Goal: Task Accomplishment & Management: Complete application form

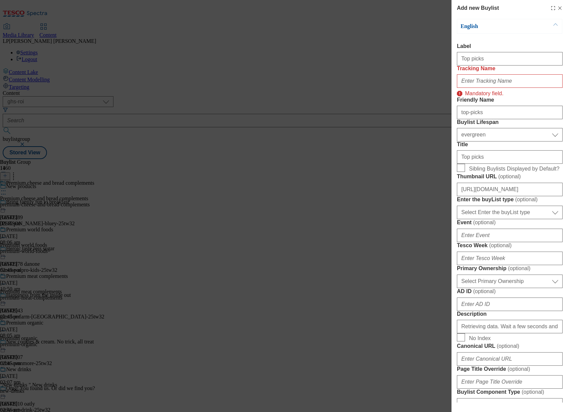
select select "ghs-roi"
select select "evergreen"
select select "Banner"
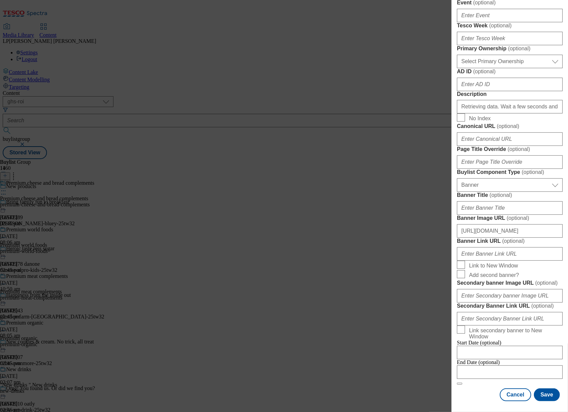
scroll to position [462, 0]
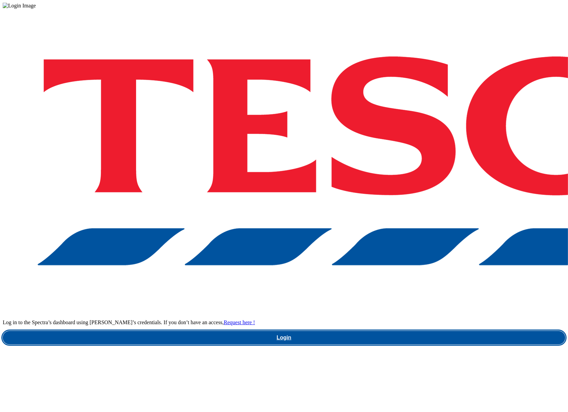
click at [386, 331] on link "Login" at bounding box center [284, 338] width 563 height 14
click at [408, 331] on link "Login" at bounding box center [284, 338] width 563 height 14
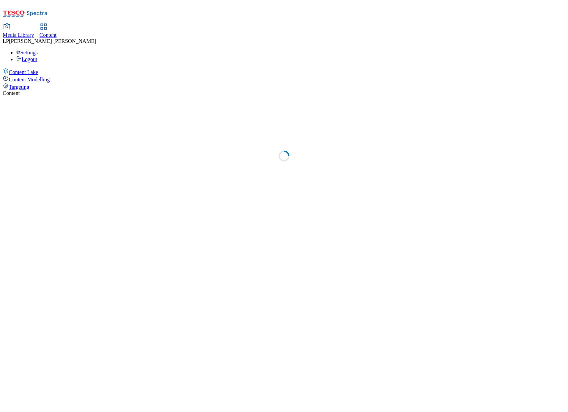
click at [57, 32] on div "Content" at bounding box center [48, 35] width 17 height 6
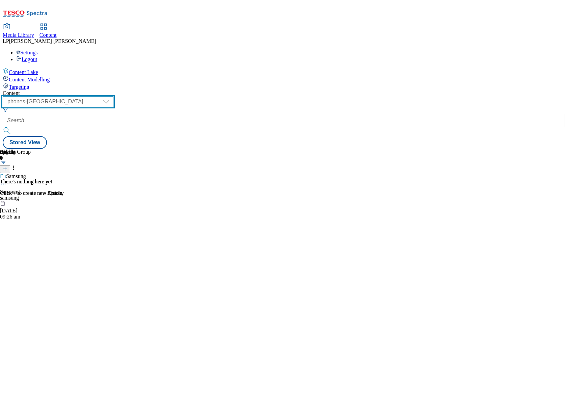
click at [113, 96] on select "dotcom-cz dotcom-hu dotcom-sk fnf-uk ghs-roi ghs-uk group-comms ighs-cz ighs-hu…" at bounding box center [58, 101] width 111 height 11
select select "ghs-roi"
click at [88, 96] on select "dotcom-cz dotcom-hu dotcom-sk fnf-uk ghs-roi ghs-uk group-comms ighs-cz ighs-hu…" at bounding box center [58, 101] width 111 height 11
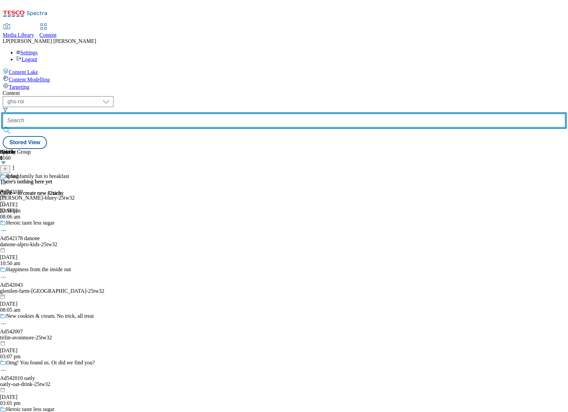
click at [190, 114] on input "text" at bounding box center [284, 121] width 563 height 14
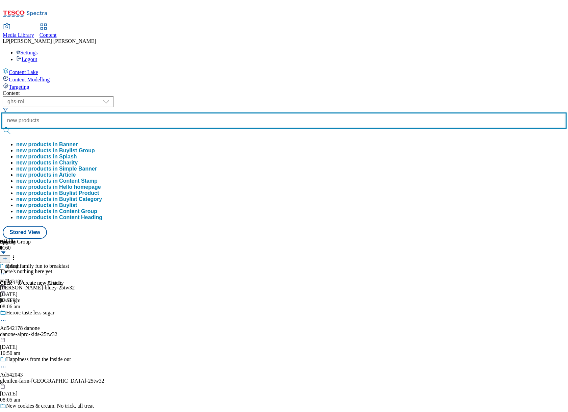
type input "new products"
click at [3, 127] on button "submit" at bounding box center [7, 130] width 9 height 7
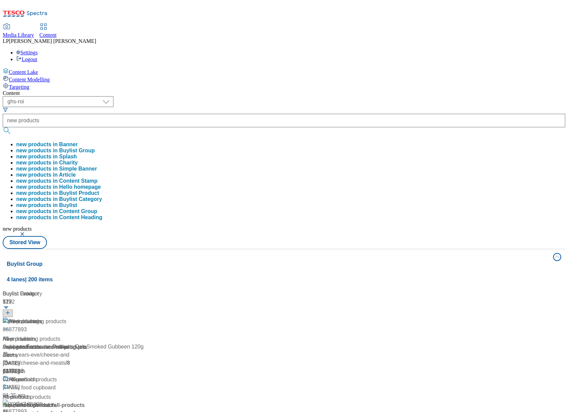
click at [303, 96] on div "( optional ) dotcom-cz dotcom-hu dotcom-sk fnf-uk ghs-roi ghs-uk group-comms ig…" at bounding box center [284, 172] width 563 height 153
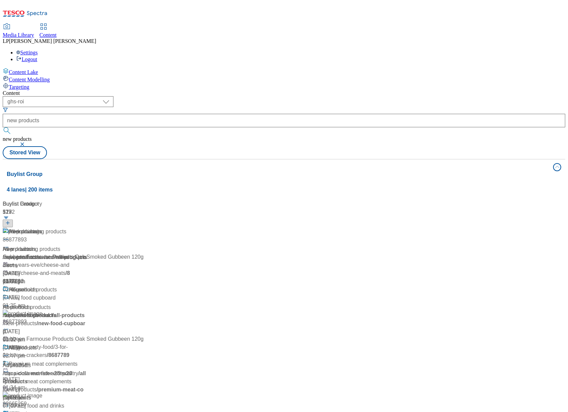
click at [92, 253] on div "/ new-products" at bounding box center [47, 257] width 89 height 8
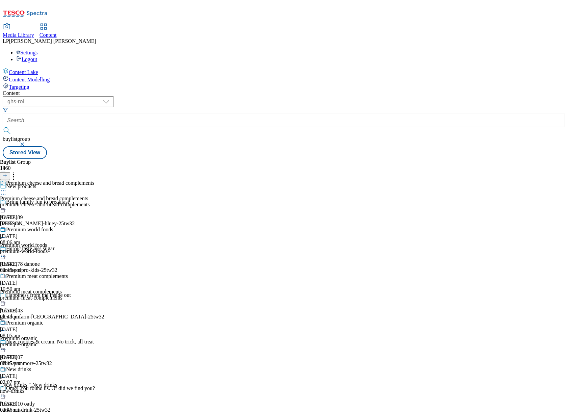
scroll to position [772, 0]
click at [7, 173] on icon at bounding box center [5, 175] width 5 height 5
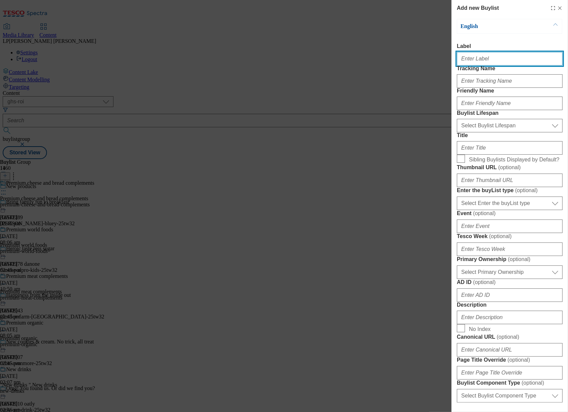
click at [483, 61] on input "Label" at bounding box center [510, 59] width 106 height 14
click at [496, 60] on input "Label" at bounding box center [510, 59] width 106 height 14
paste input "Top picks"
type input "Top picks"
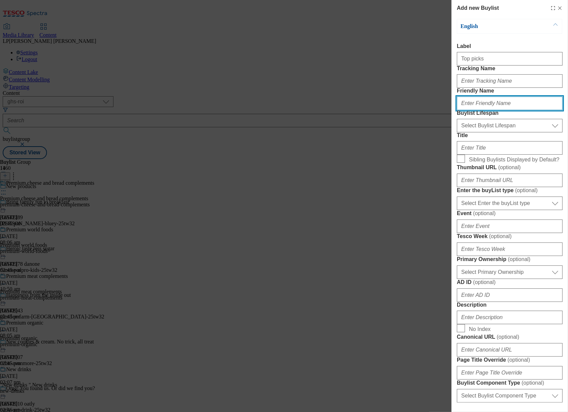
click at [479, 110] on input "Friendly Name" at bounding box center [510, 104] width 106 height 14
type input "top-picks"
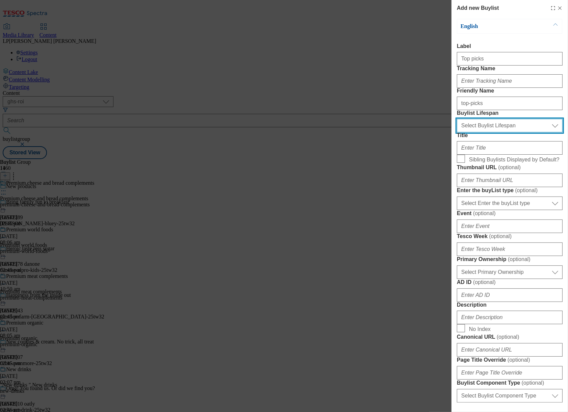
click at [475, 132] on select "Select Buylist Lifespan evergreen seasonal tactical" at bounding box center [510, 126] width 106 height 14
select select "evergreen"
click at [457, 132] on select "Select Buylist Lifespan evergreen seasonal tactical" at bounding box center [510, 126] width 106 height 14
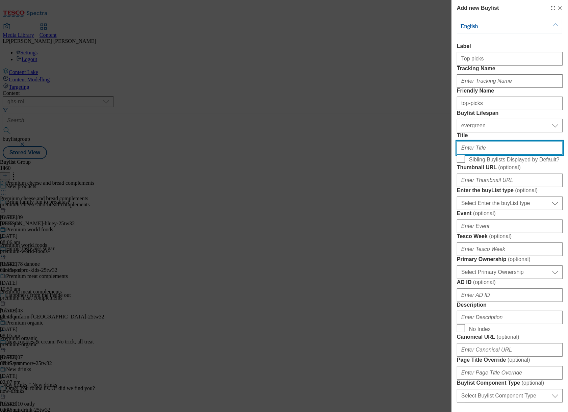
click at [474, 155] on input "Title" at bounding box center [510, 148] width 106 height 14
paste input "Top picks"
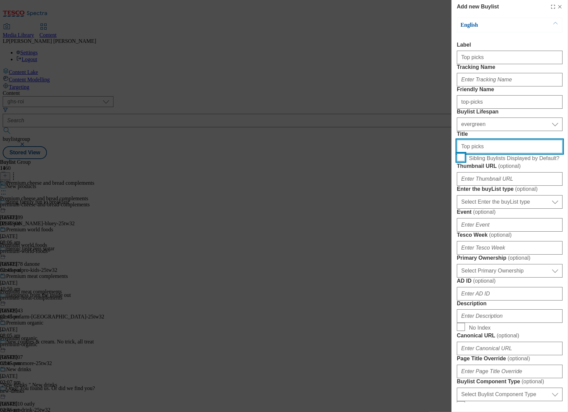
type input "Top picks"
click at [462, 161] on input "Sibling Buylists Displayed by Default?" at bounding box center [461, 157] width 8 height 8
checkbox input "true"
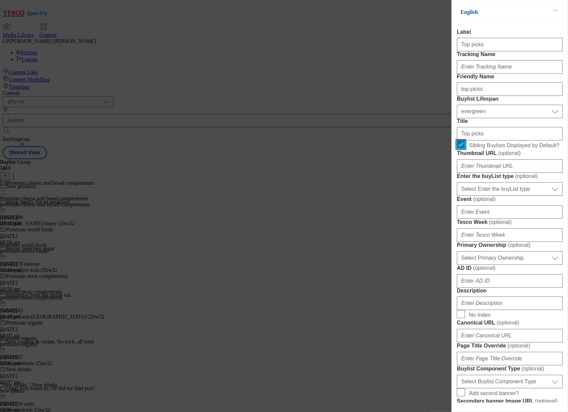
scroll to position [27, 0]
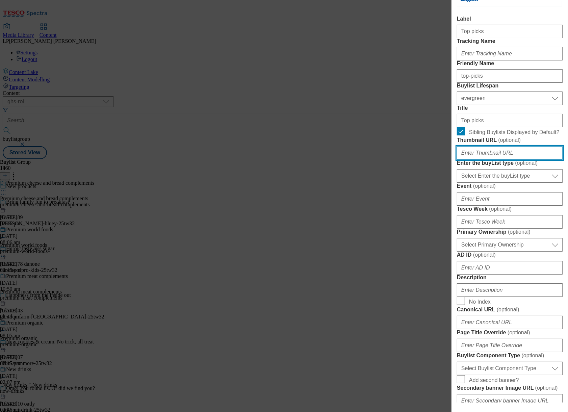
click at [503, 160] on input "Thumbnail URL ( optional )" at bounding box center [510, 153] width 106 height 14
click at [478, 160] on input "Thumbnail URL ( optional )" at bounding box center [510, 153] width 106 height 14
paste input "https://digitalcontent.api.tesco.com/v2/media/ghs-roi/5cfacdce-b055-4d79-bb95-e…"
type input "https://digitalcontent.api.tesco.com/v2/media/ghs-roi/5cfacdce-b055-4d79-bb95-e…"
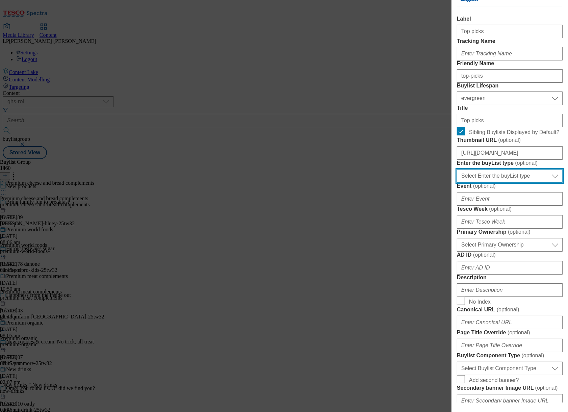
click at [512, 183] on select "Select Enter the buyList type event supplier funded long term >4 weeks supplier…" at bounding box center [510, 176] width 106 height 14
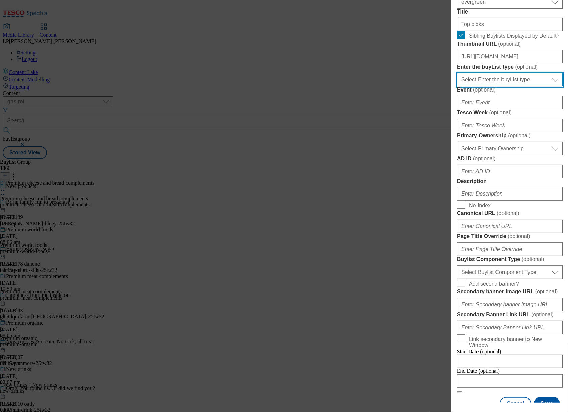
scroll to position [241, 0]
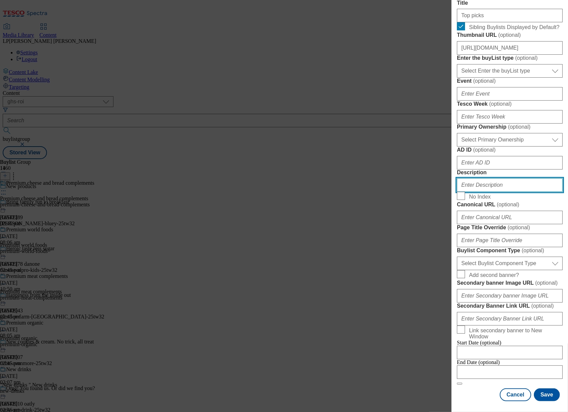
click at [489, 192] on input "Description" at bounding box center [510, 185] width 106 height 14
paste input "Try our range of new products at Tesco and find a new favourite. From frozen de…"
type input "Try our range of new products at Tesco and find a new favourite. From frozen de…"
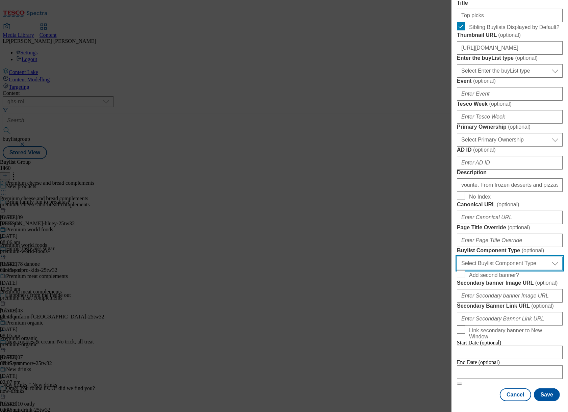
click at [485, 257] on select "Select Buylist Component Type Banner Competition Header Meal" at bounding box center [510, 264] width 106 height 14
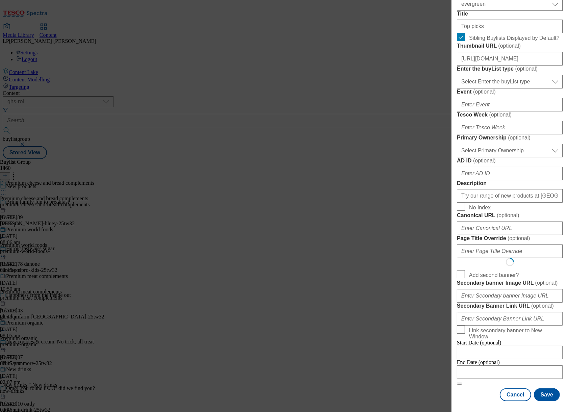
scroll to position [0, 0]
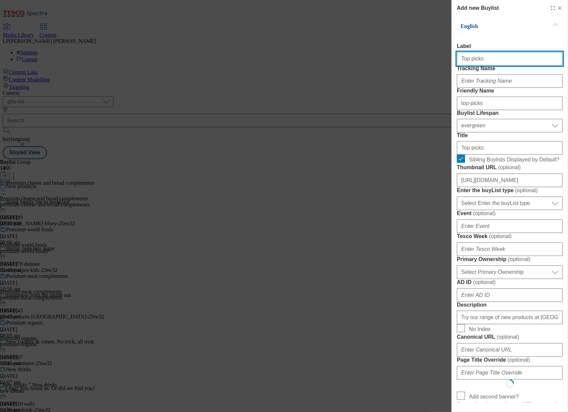
select select "Banner"
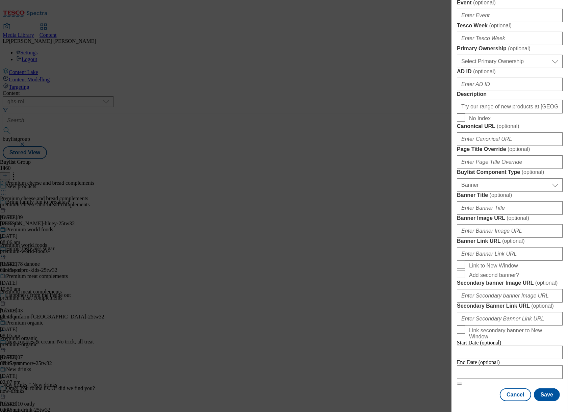
scroll to position [504, 0]
click at [485, 224] on input "Banner Image URL ( optional )" at bounding box center [510, 231] width 106 height 14
paste input "https://digitalcontent.api.tesco.com/v2/media/ghs-roi/d10ba111-b16c-43f7-b2d4-c…"
type input "https://digitalcontent.api.tesco.com/v2/media/ghs-roi/d10ba111-b16c-43f7-b2d4-c…"
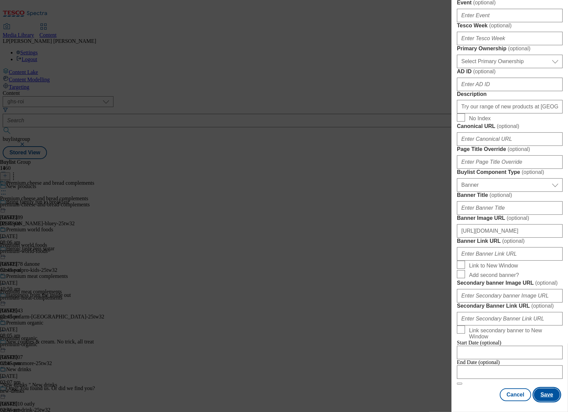
click at [547, 389] on button "Save" at bounding box center [547, 394] width 26 height 13
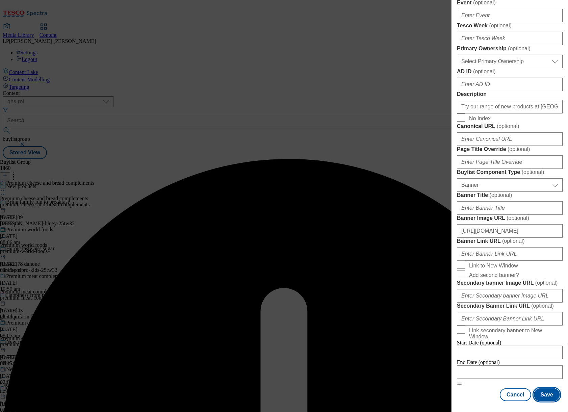
scroll to position [0, 0]
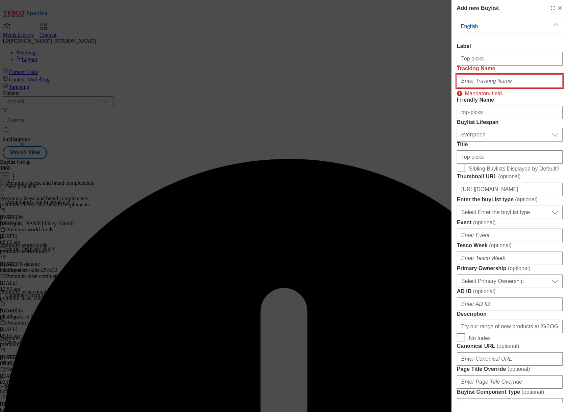
click at [478, 88] on input "Tracking Name" at bounding box center [510, 81] width 106 height 14
type input "."
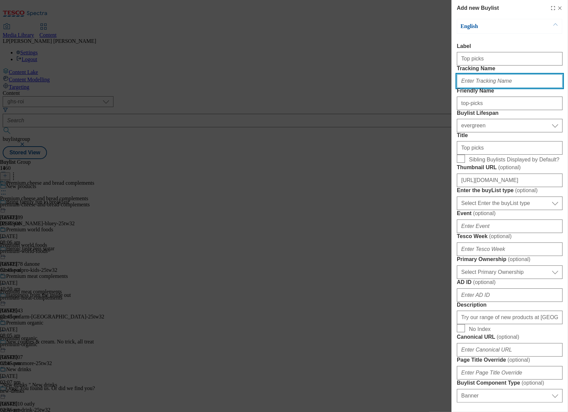
paste input "New_range_Top_25"
type input "New_range_Top_25"
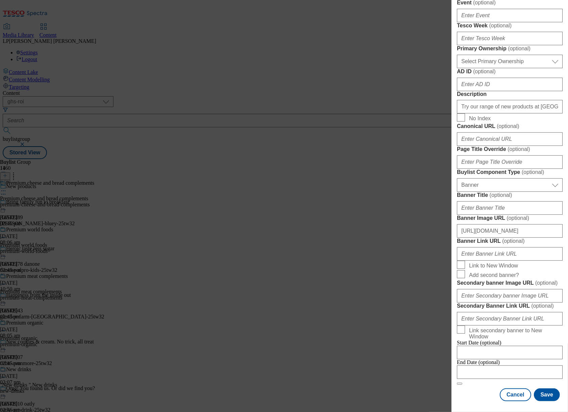
scroll to position [504, 0]
click at [536, 388] on button "Save" at bounding box center [547, 394] width 26 height 13
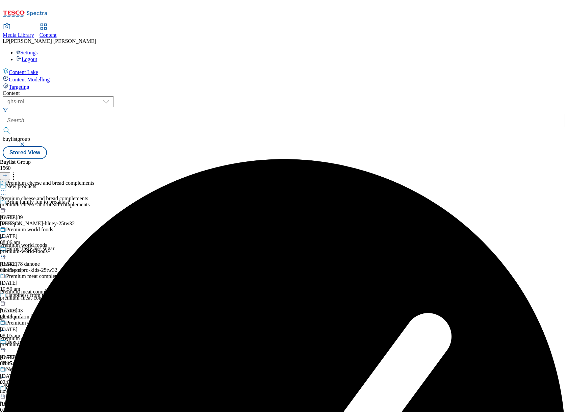
scroll to position [842, 0]
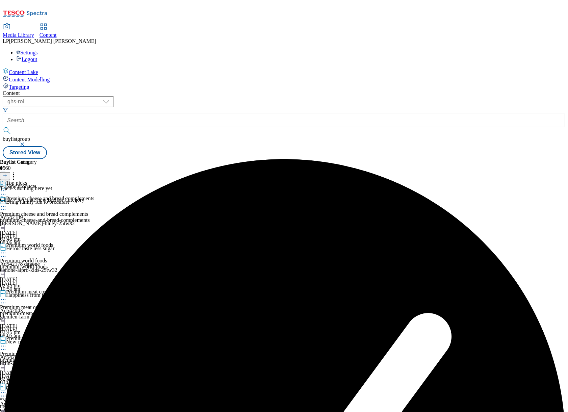
click at [7, 173] on icon at bounding box center [5, 175] width 5 height 5
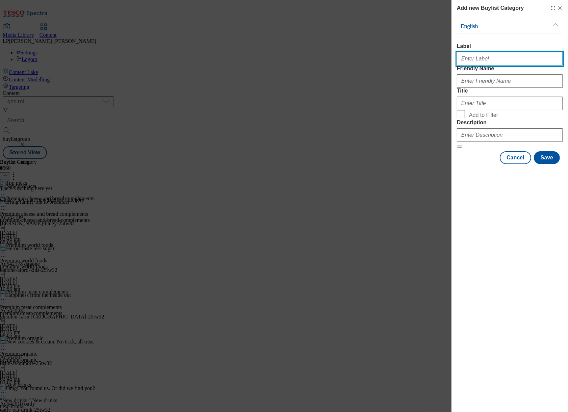
click at [487, 62] on input "Label" at bounding box center [510, 59] width 106 height 14
type input "Top picks"
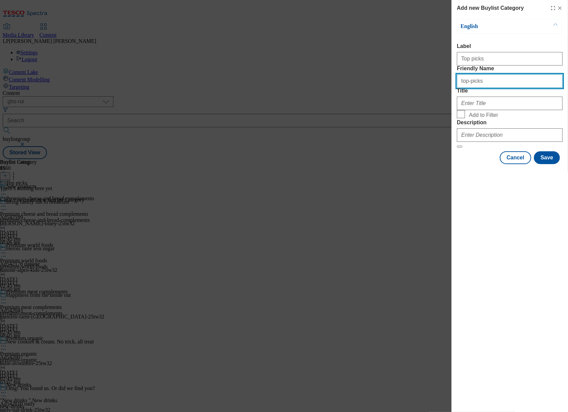
type input "top-picks"
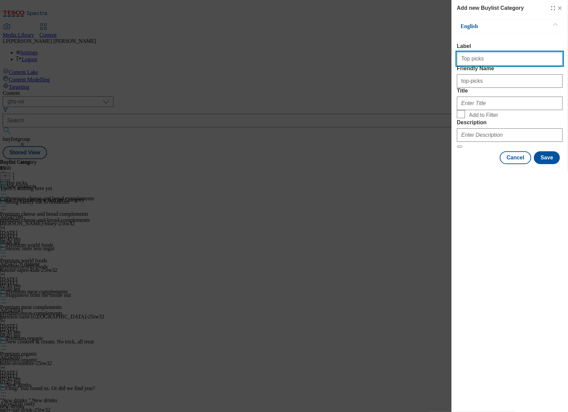
drag, startPoint x: 486, startPoint y: 63, endPoint x: 441, endPoint y: 60, distance: 45.7
click at [441, 60] on div "Add new Buylist Category English Label Top picks Friendly Name top-picks Title …" at bounding box center [284, 206] width 568 height 412
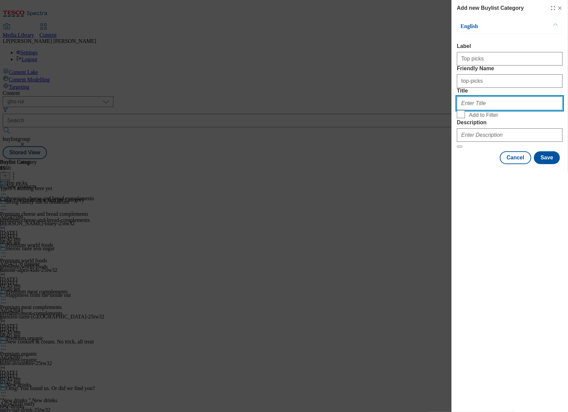
click at [474, 110] on input "Title" at bounding box center [510, 104] width 106 height 14
paste input "Top picks"
type input "Top picks"
click at [462, 118] on input "Add to Filter" at bounding box center [461, 114] width 8 height 8
checkbox input "true"
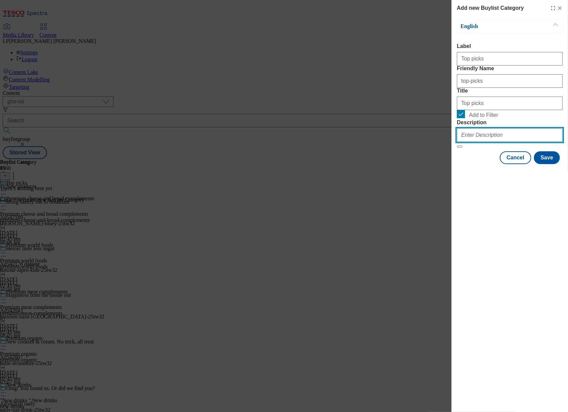
click at [474, 142] on input "Description" at bounding box center [510, 135] width 106 height 14
click at [487, 142] on input "Description" at bounding box center [510, 135] width 106 height 14
paste input "Try our range of new products at Tesco and find a new favourite. From frozen de…"
type input "Try our range of new products at Tesco and find a new favourite. From frozen de…"
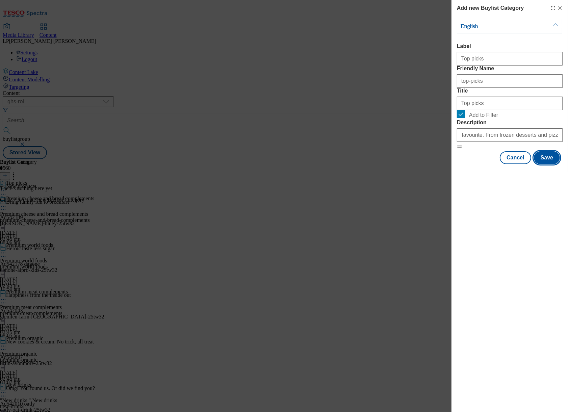
click at [547, 164] on button "Save" at bounding box center [547, 157] width 26 height 13
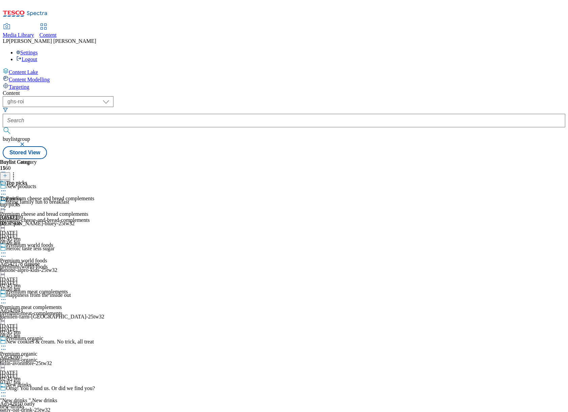
click at [37, 202] on div "top-picks" at bounding box center [18, 205] width 37 height 6
click at [37, 217] on div "top-picks" at bounding box center [18, 220] width 37 height 6
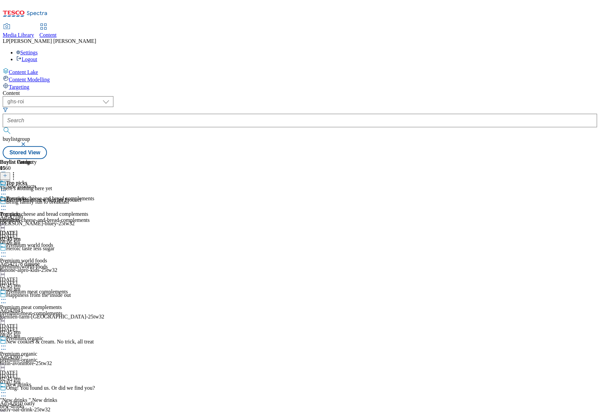
click at [7, 173] on icon at bounding box center [5, 175] width 5 height 5
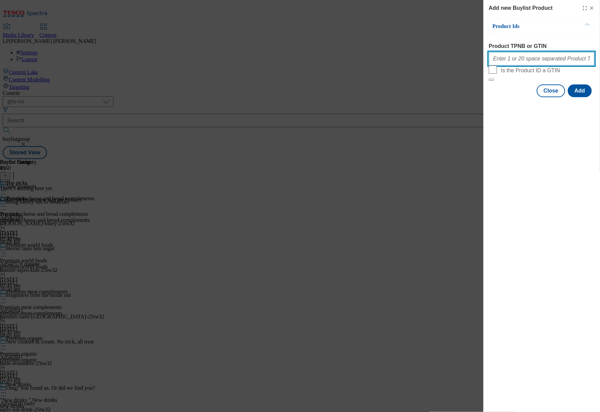
click at [519, 65] on input "Product TPNB or GTIN" at bounding box center [542, 59] width 106 height 14
paste input "96237829 96175147 96983770 96970847 97174498 96494011 96536723 96974267 9648416…"
click at [507, 61] on input "96237829 96175147 96983770 96970847 97174498 96494011 96536723 96974267 9648416…" at bounding box center [542, 59] width 106 height 14
type input "96237829 96175147 96983770 96970847 97174498 96494011 96536723 96974267 9648416…"
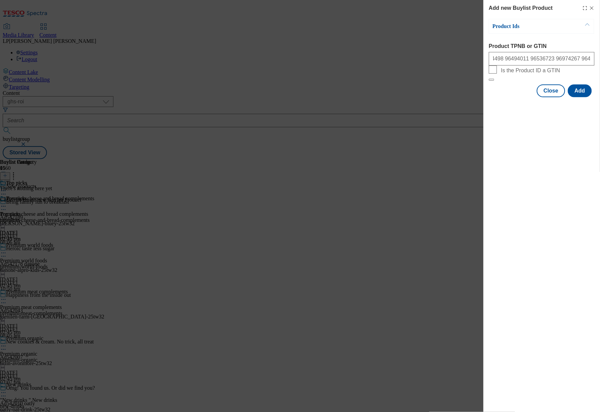
scroll to position [0, 0]
click at [529, 61] on input "96237829 96175147 96983770 96970847 97174498 96494011 96536723 96974267 9648416…" at bounding box center [542, 59] width 106 height 14
click at [512, 60] on input "96237829 96175147 96983770 96970847 97174498 96494011 96536723 96974267 9648416…" at bounding box center [542, 59] width 106 height 14
click at [568, 97] on button "Add" at bounding box center [580, 90] width 24 height 13
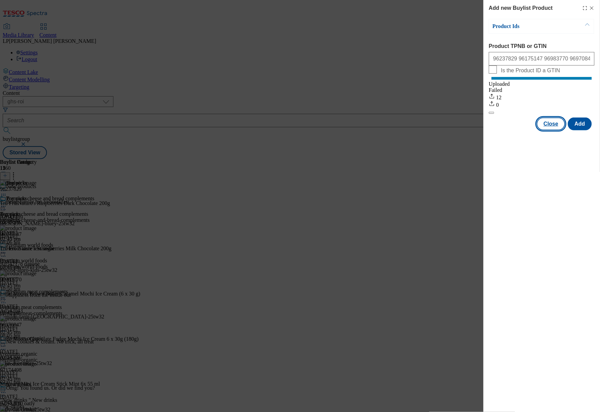
click at [557, 128] on button "Close" at bounding box center [551, 124] width 28 height 13
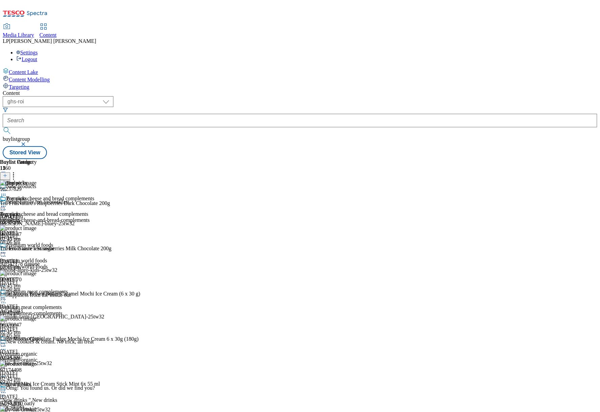
click at [37, 217] on div "top-picks" at bounding box center [18, 220] width 37 height 6
click at [7, 203] on icon at bounding box center [3, 206] width 7 height 7
click at [94, 242] on div "Premium world foods Premium world foods premium-world-foods 15 Nov 2024 02:45 pm" at bounding box center [47, 265] width 94 height 47
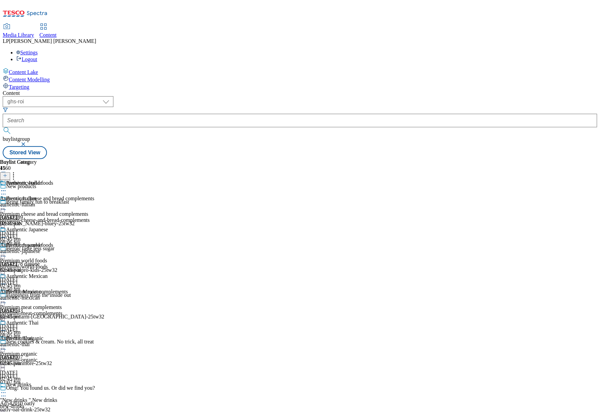
scroll to position [870, 0]
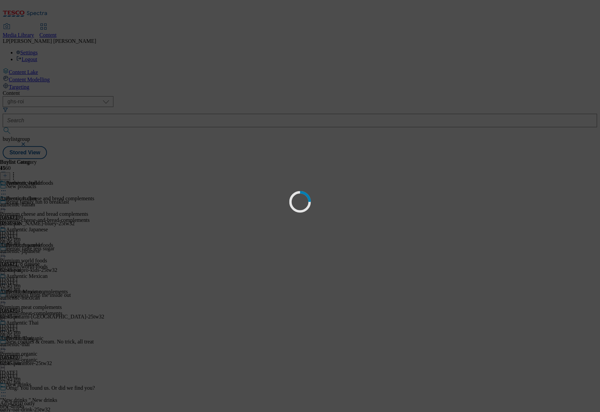
scroll to position [0, 0]
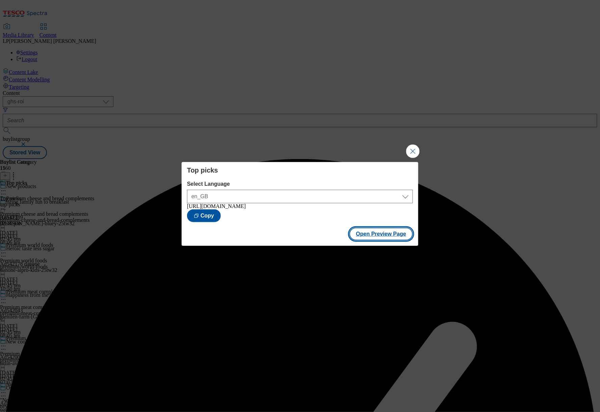
click at [374, 240] on button "Open Preview Page" at bounding box center [382, 234] width 64 height 13
click at [414, 151] on button "Close Modal" at bounding box center [413, 152] width 14 height 14
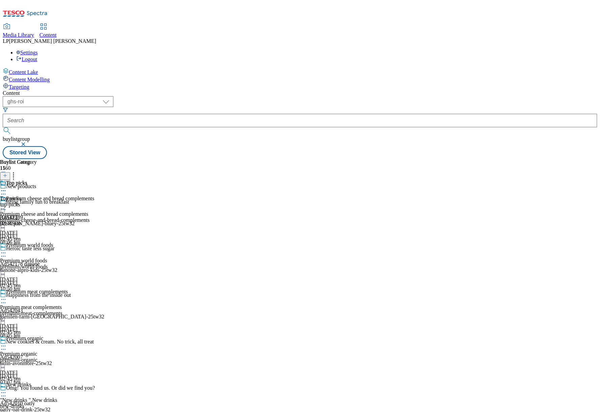
scroll to position [518, 0]
click at [7, 173] on icon at bounding box center [5, 175] width 5 height 5
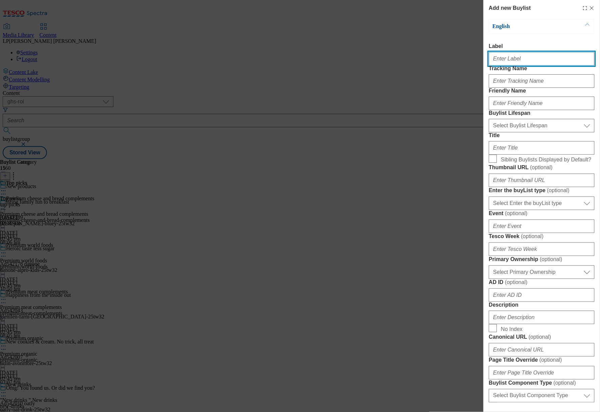
click at [517, 65] on input "Label" at bounding box center [542, 59] width 106 height 14
click at [524, 62] on input "Label" at bounding box center [542, 59] width 106 height 14
paste input "Desserts and ice cream"
type input "Desserts and ice cream"
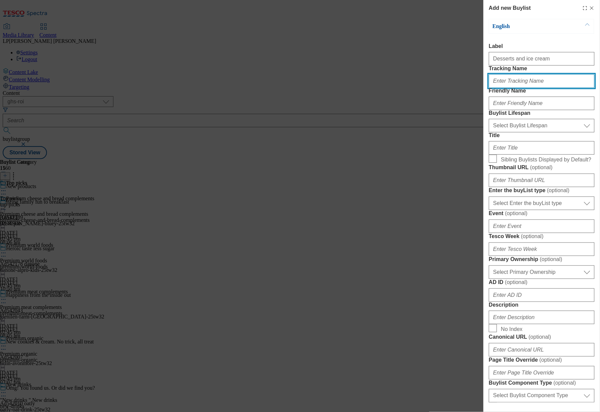
click at [527, 88] on input "Tracking Name" at bounding box center [542, 81] width 106 height 14
paste input "New_range_Desserts_25"
type input "New_range_Desserts_25"
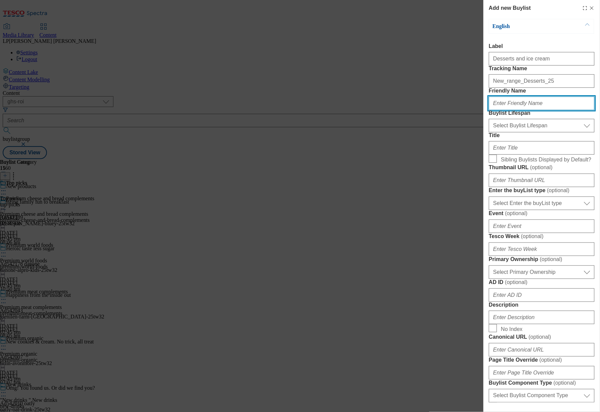
click at [512, 110] on input "Friendly Name" at bounding box center [542, 104] width 106 height 14
type input "desserts-and-ice-cream"
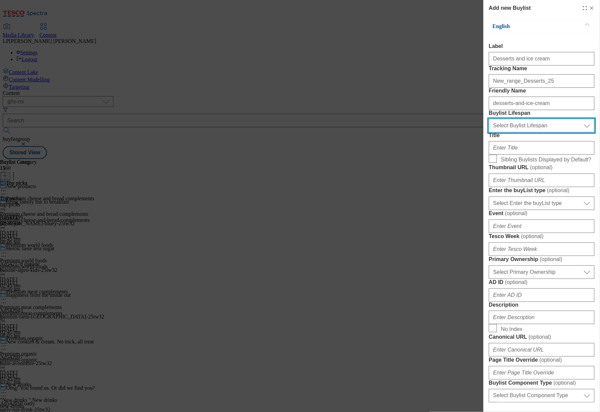
click at [516, 132] on select "Select Buylist Lifespan evergreen seasonal tactical" at bounding box center [542, 126] width 106 height 14
select select "evergreen"
click at [489, 132] on select "Select Buylist Lifespan evergreen seasonal tactical" at bounding box center [542, 126] width 106 height 14
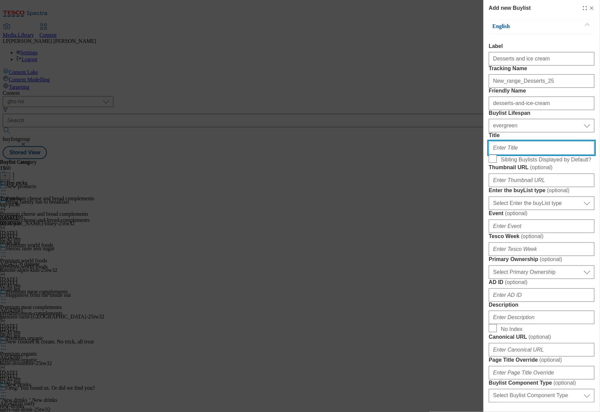
click at [505, 155] on input "Title" at bounding box center [542, 148] width 106 height 14
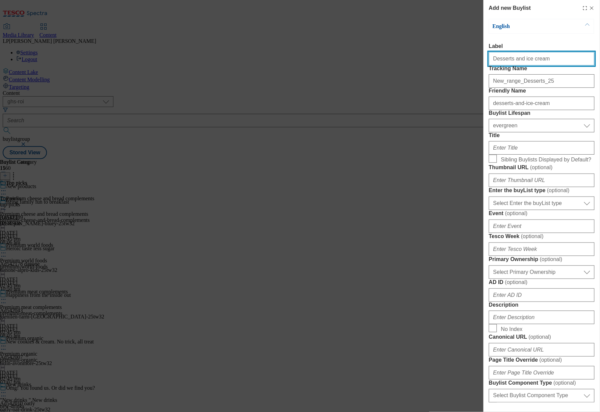
drag, startPoint x: 540, startPoint y: 61, endPoint x: 448, endPoint y: 64, distance: 91.9
click at [448, 64] on div "Add new Buylist English Label Desserts and ice cream Tracking Name New_range_De…" at bounding box center [300, 206] width 600 height 412
drag, startPoint x: 538, startPoint y: 64, endPoint x: 491, endPoint y: 61, distance: 47.0
click at [491, 61] on input "Desserts and ice cream" at bounding box center [542, 59] width 106 height 14
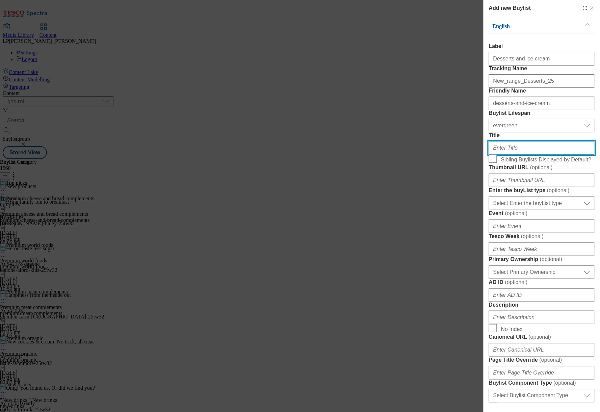
click at [503, 155] on input "Title" at bounding box center [542, 148] width 106 height 14
paste input "Desserts and ice cream"
type input "Desserts and ice cream"
click at [495, 163] on input "Sibling Buylists Displayed by Default?" at bounding box center [493, 159] width 8 height 8
checkbox input "true"
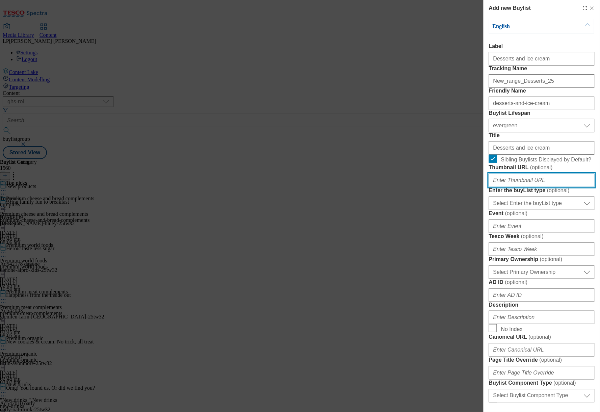
click at [510, 187] on input "Thumbnail URL ( optional )" at bounding box center [542, 181] width 106 height 14
click at [524, 187] on input "Thumbnail URL ( optional )" at bounding box center [542, 181] width 106 height 14
paste input "https://digitalcontent.api.tesco.com/v2/media/ghs-roi/5cfacdce-b055-4d79-bb95-e…"
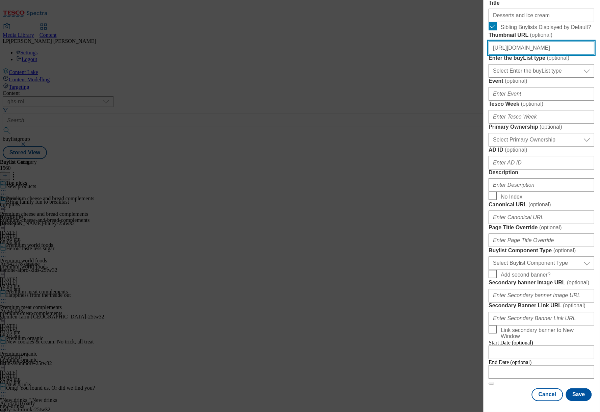
scroll to position [171, 0]
type input "https://digitalcontent.api.tesco.com/v2/media/ghs-roi/5cfacdce-b055-4d79-bb95-e…"
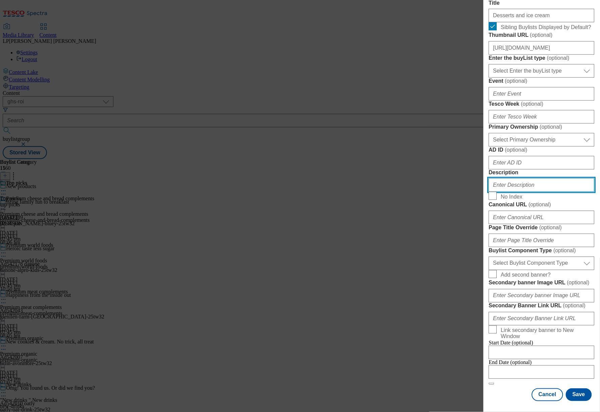
click at [521, 192] on input "Description" at bounding box center [542, 185] width 106 height 14
click at [518, 192] on input "Description" at bounding box center [542, 185] width 106 height 14
paste input "Add some new frozen treats to your basket. From chocolate fudge mochi balls to …"
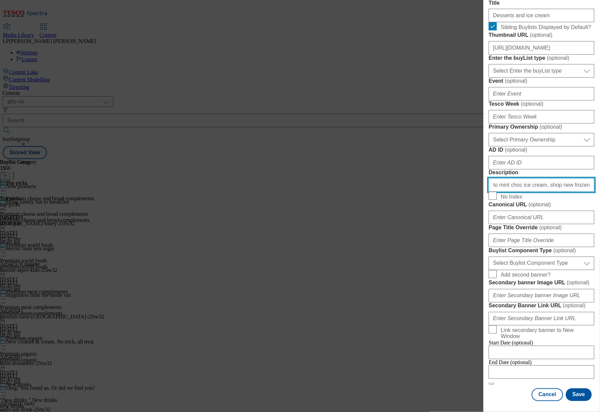
type input "Add some new frozen treats to your basket. From chocolate fudge mochi balls to …"
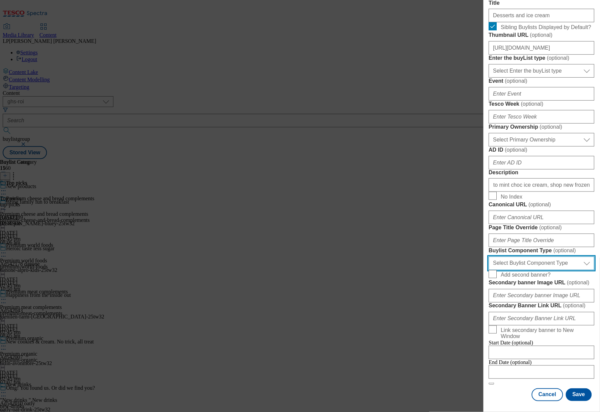
click at [522, 257] on select "Select Buylist Component Type Banner Competition Header Meal" at bounding box center [542, 264] width 106 height 14
select select "Banner"
click at [489, 257] on select "Select Buylist Component Type Banner Competition Header Meal" at bounding box center [542, 264] width 106 height 14
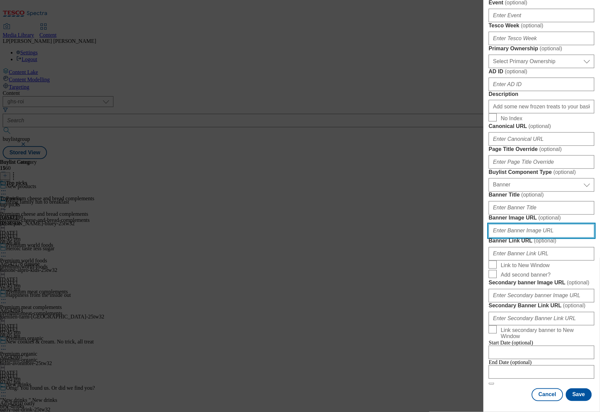
click at [532, 238] on input "Banner Image URL ( optional )" at bounding box center [542, 231] width 106 height 14
click at [518, 238] on input "Banner Image URL ( optional )" at bounding box center [542, 231] width 106 height 14
paste input "https://digitalcontent.api.tesco.com/v2/media/ghs-roi/d10ba111-b16c-43f7-b2d4-c…"
type input "https://digitalcontent.api.tesco.com/v2/media/ghs-roi/d10ba111-b16c-43f7-b2d4-c…"
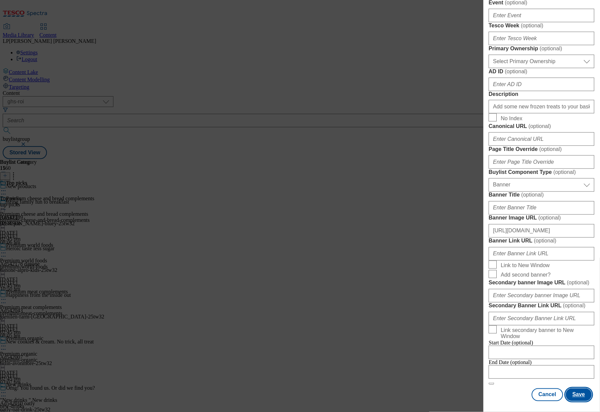
click at [568, 388] on button "Save" at bounding box center [579, 394] width 26 height 13
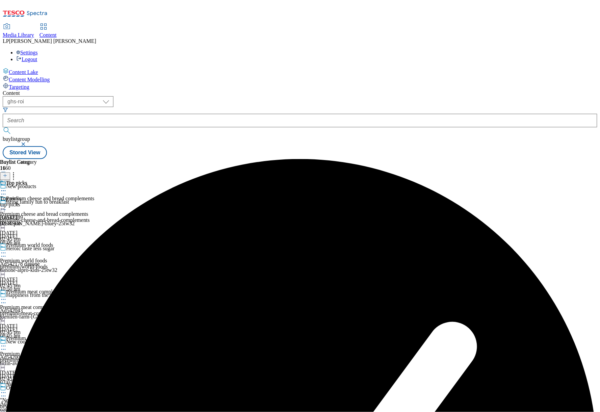
scroll to position [911, 0]
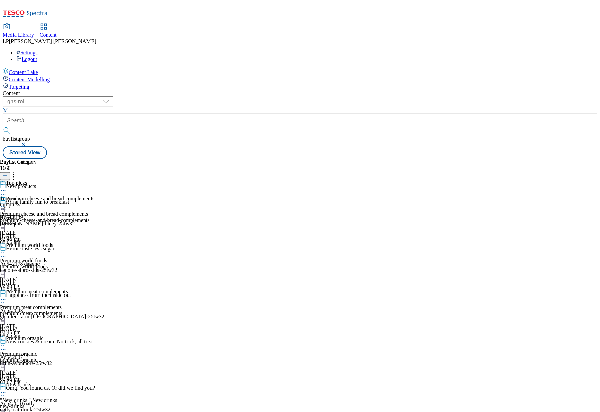
click at [7, 173] on icon at bounding box center [5, 175] width 5 height 5
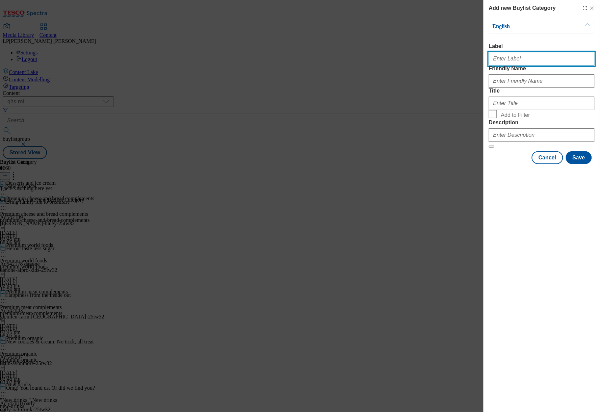
click at [514, 60] on input "Label" at bounding box center [542, 59] width 106 height 14
click at [517, 62] on input "Label" at bounding box center [542, 59] width 106 height 14
paste input "Desserts and ice cream"
type input "Desserts and ice cream"
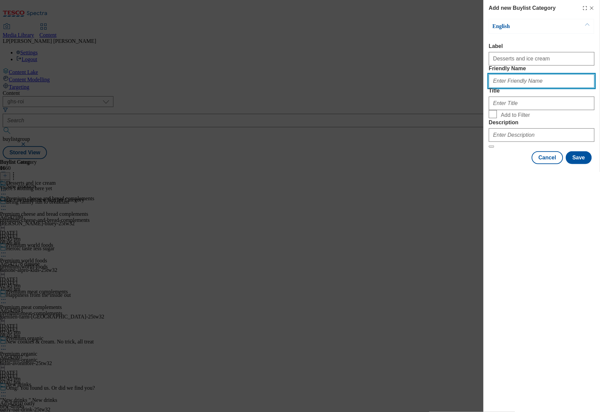
click at [519, 88] on input "Friendly Name" at bounding box center [542, 81] width 106 height 14
type input "desserrts-and-ice-cream"
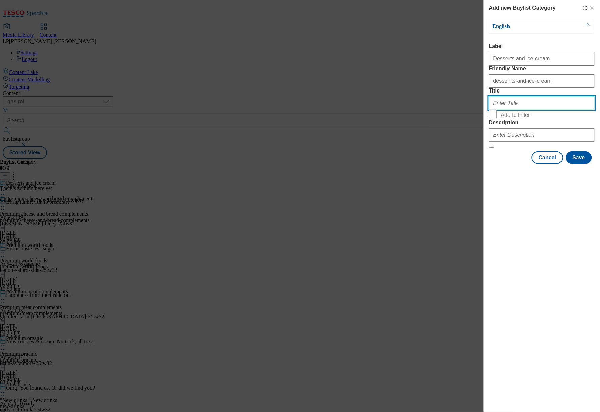
click at [511, 110] on input "Title" at bounding box center [542, 104] width 106 height 14
paste input "Desserts and ice cream"
type input "Desserts and ice cream"
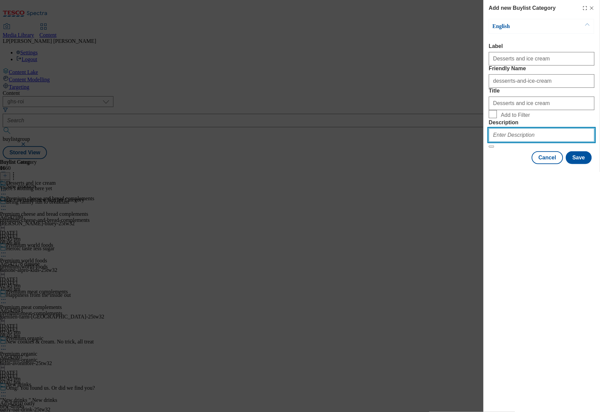
click at [521, 142] on input "Description" at bounding box center [542, 135] width 106 height 14
click at [516, 142] on input "Description" at bounding box center [542, 135] width 106 height 14
paste input "Add some new frozen treats to your basket. From chocolate fudge mochi balls to …"
type input "Add some new frozen treats to your basket. From chocolate fudge mochi balls to …"
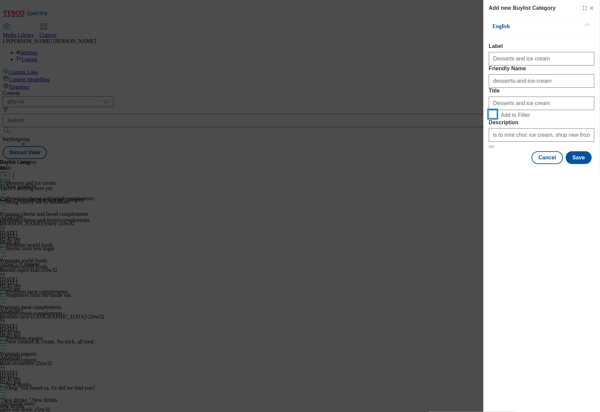
click at [496, 118] on input "Add to Filter" at bounding box center [493, 114] width 8 height 8
checkbox input "true"
click at [568, 164] on button "Save" at bounding box center [579, 157] width 26 height 13
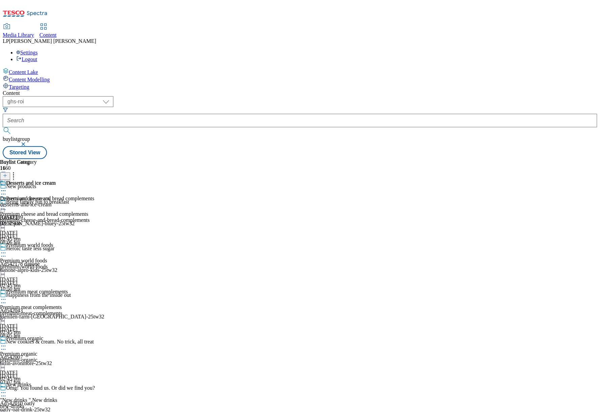
click at [56, 202] on div "desserrts-and-ice-cream" at bounding box center [28, 205] width 56 height 6
click at [10, 172] on button at bounding box center [5, 176] width 10 height 8
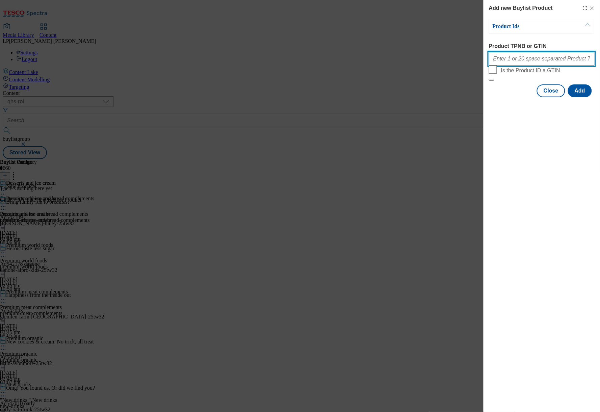
click at [533, 61] on input "Product TPNB or GTIN" at bounding box center [542, 59] width 106 height 14
paste input "96237829 96175147 97114363 97229383 97222154 97067936 97180968 88503521 9267105…"
type input "96237829 96175147 97114363 97229383 97222154 97067936 97180968 88503521 9267105…"
click at [568, 97] on button "Add" at bounding box center [580, 90] width 24 height 13
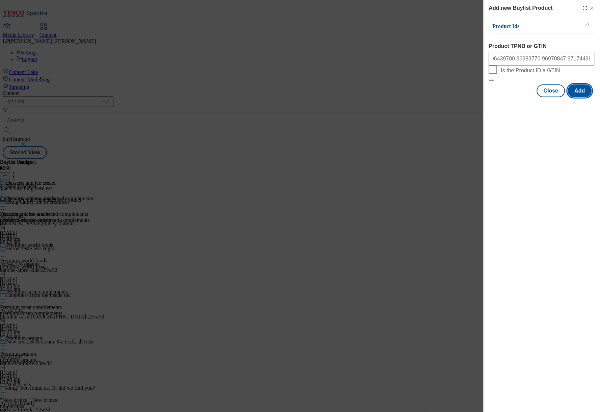
scroll to position [0, 0]
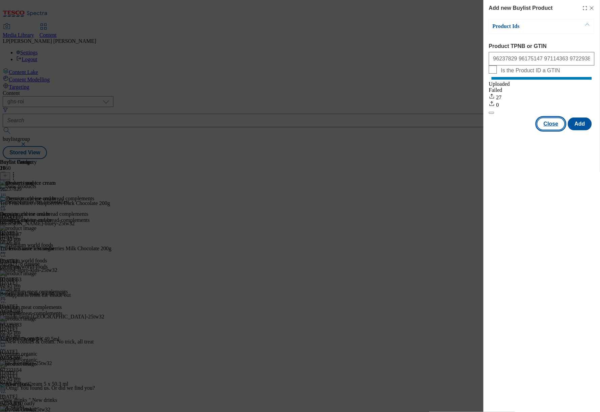
click at [558, 128] on button "Close" at bounding box center [551, 124] width 28 height 13
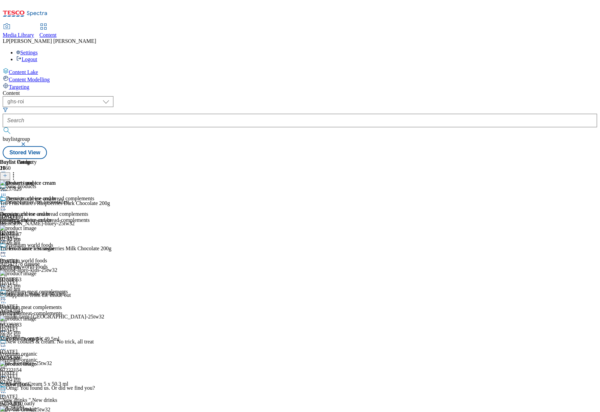
click at [7, 203] on icon at bounding box center [3, 206] width 7 height 7
click at [56, 281] on div "Desserts and ice cream Edit Copy Move Reporting Preview Un-preview Publish Un-p…" at bounding box center [28, 259] width 56 height 127
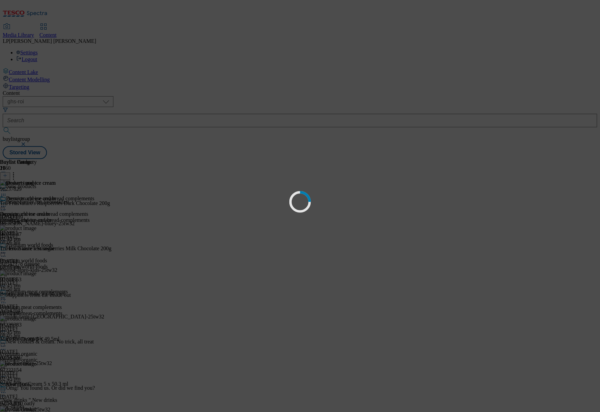
scroll to position [0, 0]
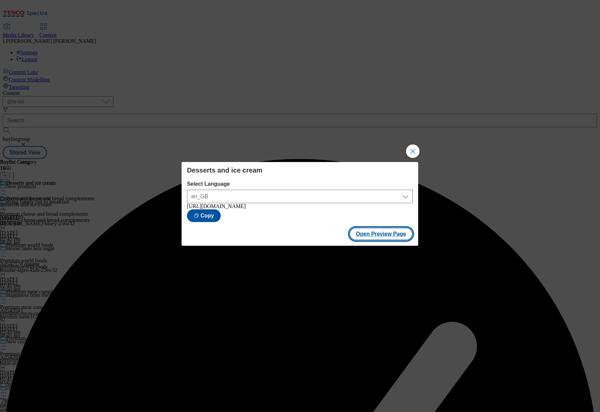
click at [380, 235] on button "Open Preview Page" at bounding box center [382, 234] width 64 height 13
click at [410, 145] on button "Close Modal" at bounding box center [413, 152] width 14 height 14
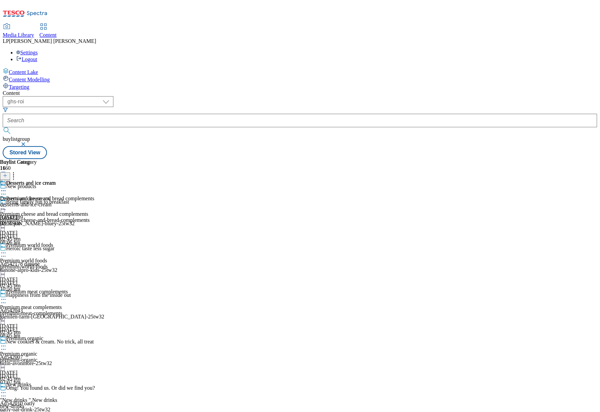
scroll to position [911, 0]
click at [5, 174] on line at bounding box center [5, 175] width 0 height 3
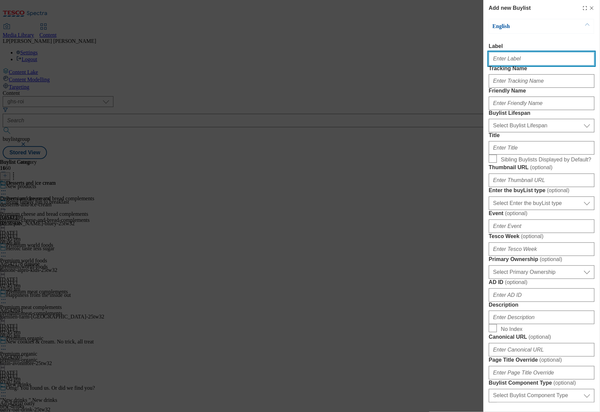
click at [498, 66] on input "Label" at bounding box center [542, 59] width 106 height 14
paste input "Ready meals and savoury bites"
type input "Ready meals and savoury bites"
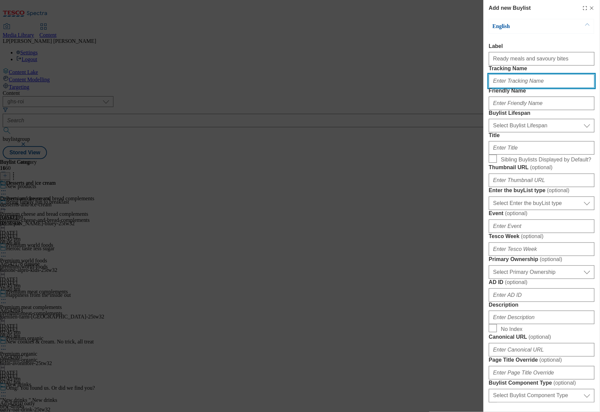
click at [517, 88] on input "Tracking Name" at bounding box center [542, 81] width 106 height 14
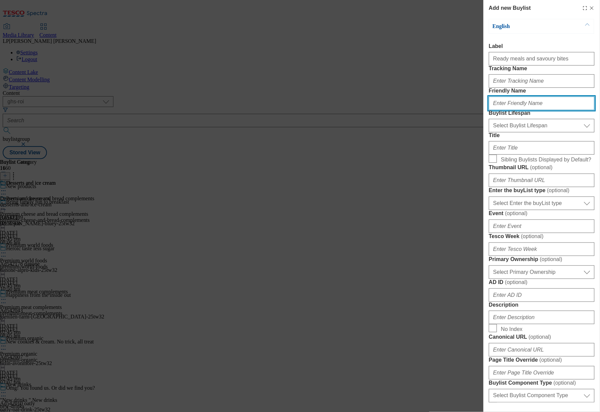
click at [512, 110] on input "Friendly Name" at bounding box center [542, 104] width 106 height 14
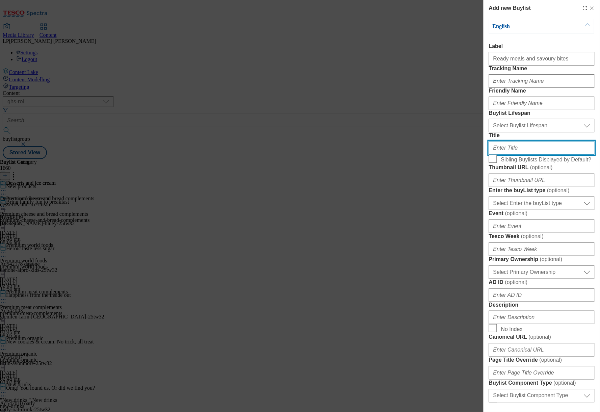
click at [503, 155] on input "Title" at bounding box center [542, 148] width 106 height 14
click at [524, 155] on input "Title" at bounding box center [542, 148] width 106 height 14
paste input "Ready meals and savoury bites"
type input "Ready meals and savoury bites"
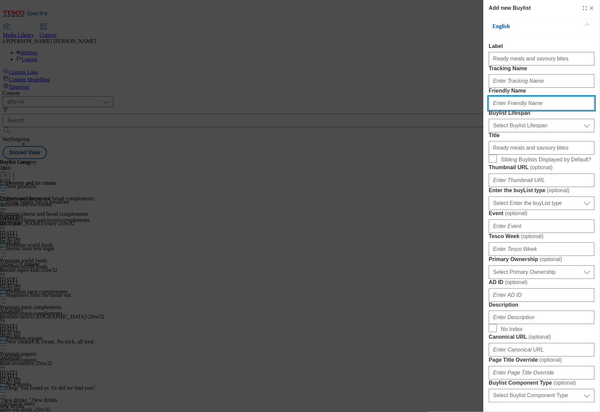
click at [515, 110] on input "Friendly Name" at bounding box center [542, 104] width 106 height 14
type input "ready-meals-and-savoury-bites"
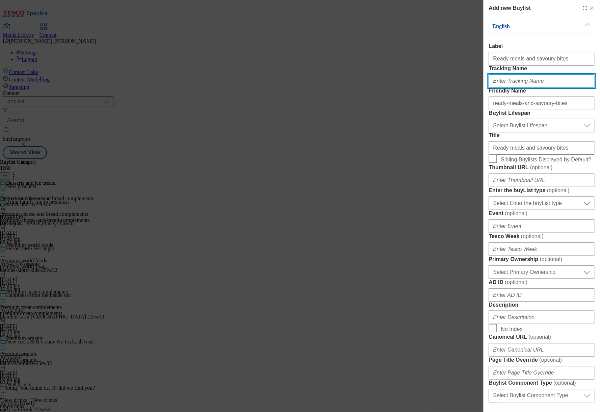
click at [518, 88] on input "Tracking Name" at bounding box center [542, 81] width 106 height 14
click at [524, 88] on input "Tracking Name" at bounding box center [542, 81] width 106 height 14
paste input "New_range_Ready_meals_25"
type input "New_range_Ready_meals_25"
click at [492, 163] on input "Sibling Buylists Displayed by Default?" at bounding box center [493, 159] width 8 height 8
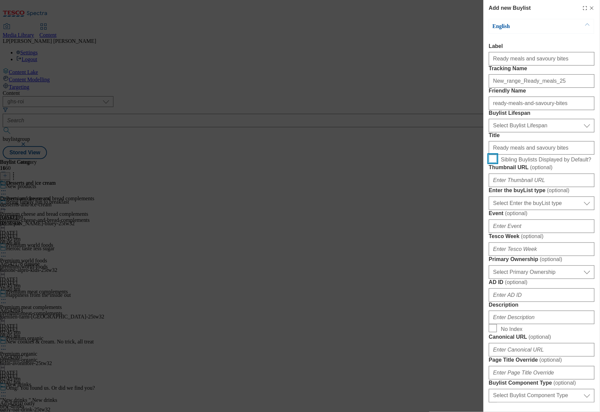
checkbox input "true"
click at [503, 187] on input "Thumbnail URL ( optional )" at bounding box center [542, 181] width 106 height 14
click at [520, 187] on input "Thumbnail URL ( optional )" at bounding box center [542, 181] width 106 height 14
paste input "https://digitalcontent.api.tesco.com/v2/media/ghs-roi/5cfacdce-b055-4d79-bb95-e…"
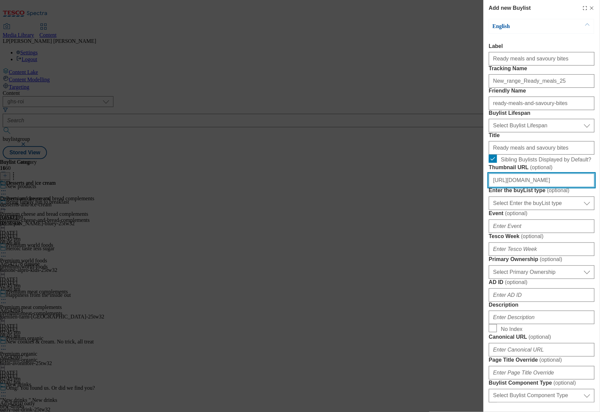
click at [532, 187] on input "https://digitalcontent.api.tesco.com/v2/media/ghs-roi/5cfacdce-b055-4d79-bb95-e…" at bounding box center [542, 181] width 106 height 14
click at [536, 187] on input "https://digitalcontent.api.tesco.com/v2/media/ghs-roi/5cfacdce-b055-4d79-bb95-e…" at bounding box center [542, 181] width 106 height 14
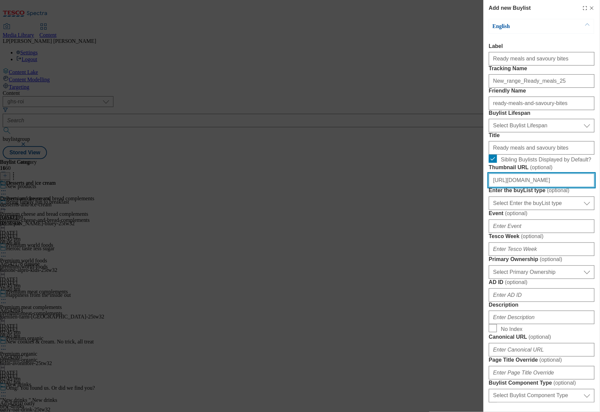
click at [536, 187] on input "https://digitalcontent.api.tesco.com/v2/media/ghs-roi/5cfacdce-b055-4d79-bb95-e…" at bounding box center [542, 181] width 106 height 14
paste input "05d927d4-3db0-4145-a508-d427e619eb81/2529-BLThumbnail-new-ReadyMeal"
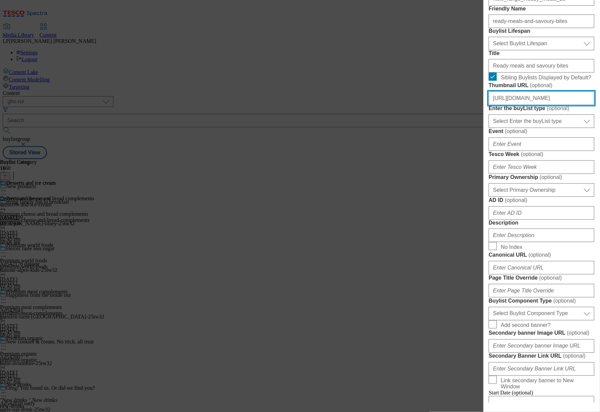
scroll to position [180, 0]
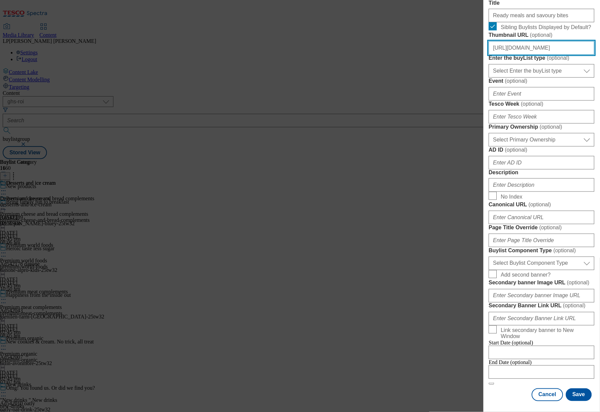
type input "https://digitalcontent.api.tesco.com/v2/media/ghs-roi/05d927d4-3db0-4145-a508-d…"
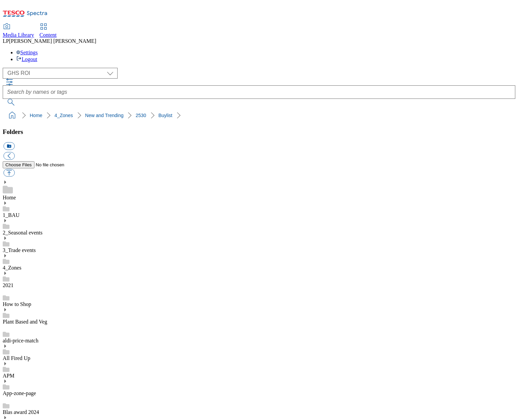
select select "flare-ghs-roi"
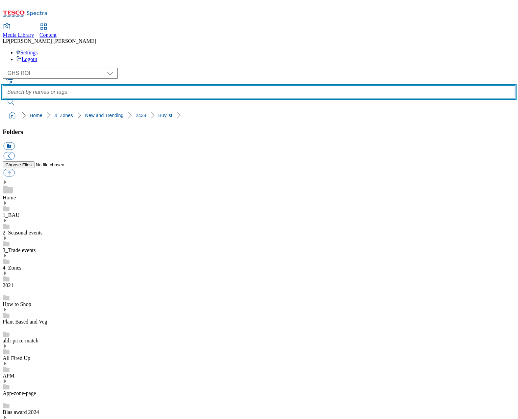
click at [252, 85] on input "text" at bounding box center [259, 92] width 512 height 14
type input "top picks"
click at [3, 99] on button "submit" at bounding box center [12, 102] width 18 height 7
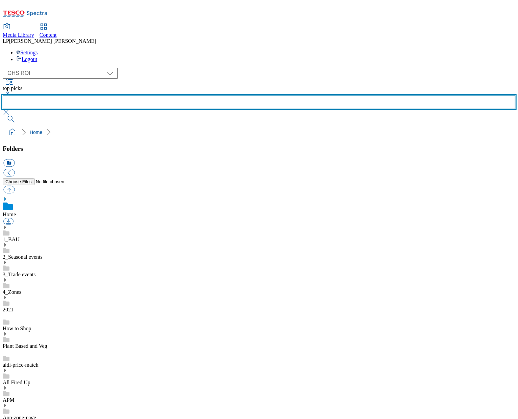
scroll to position [60, 0]
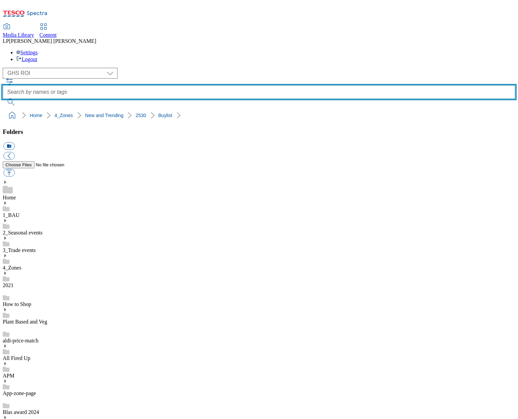
click at [206, 85] on input "text" at bounding box center [259, 92] width 512 height 14
type input "top picks"
click at [3, 99] on button "submit" at bounding box center [12, 102] width 18 height 7
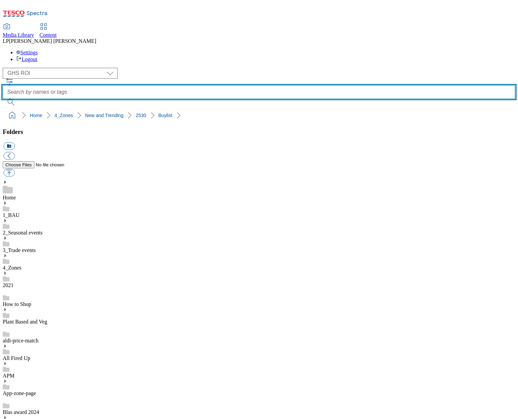
click at [190, 85] on input "text" at bounding box center [259, 92] width 512 height 14
type input "top picks"
click at [3, 99] on button "submit" at bounding box center [12, 102] width 18 height 7
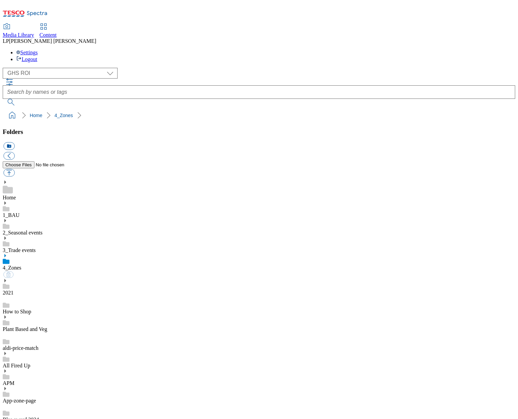
scroll to position [43, 0]
